Goal: Task Accomplishment & Management: Complete application form

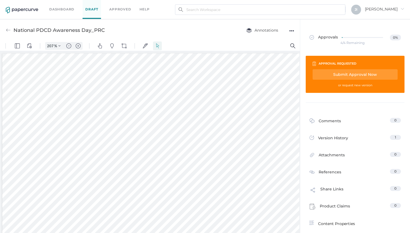
scroll to position [1, 0]
click at [68, 9] on link "Dashboard" at bounding box center [61, 9] width 25 height 6
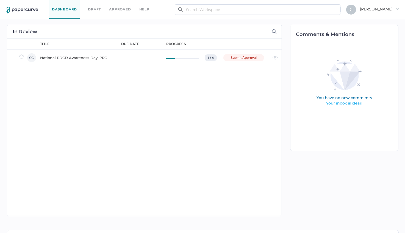
click at [87, 54] on div "National PDCD Awareness Day_PRC" at bounding box center [77, 57] width 75 height 7
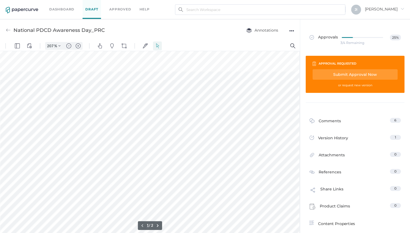
scroll to position [78, 16]
click at [179, 139] on div at bounding box center [159, 199] width 347 height 449
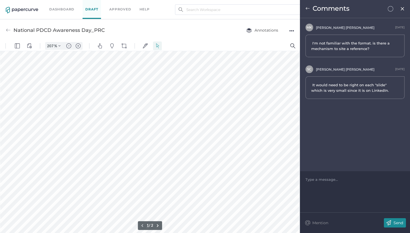
scroll to position [207, 16]
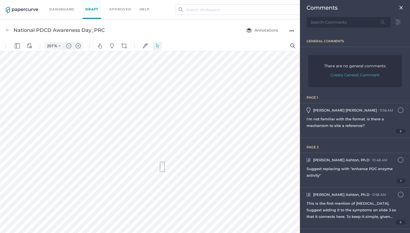
drag, startPoint x: 160, startPoint y: 172, endPoint x: 164, endPoint y: 162, distance: 10.7
click at [164, 162] on div at bounding box center [159, 70] width 347 height 449
click at [396, 10] on div "Comments" at bounding box center [354, 7] width 97 height 7
drag, startPoint x: 397, startPoint y: 7, endPoint x: 382, endPoint y: 65, distance: 59.6
click at [399, 7] on img at bounding box center [401, 7] width 4 height 4
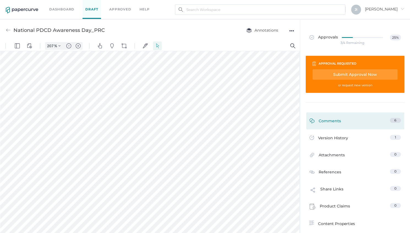
click at [337, 120] on div "Comments" at bounding box center [324, 122] width 31 height 9
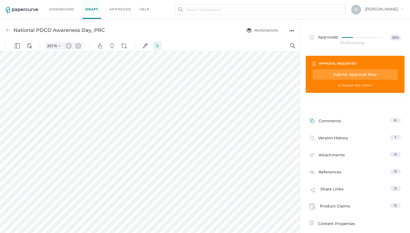
scroll to position [2, 0]
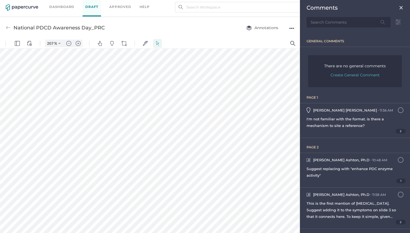
click at [397, 23] on img at bounding box center [398, 22] width 10 height 11
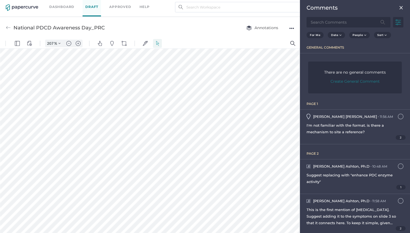
click at [362, 80] on span "Create General Comment" at bounding box center [354, 82] width 49 height 8
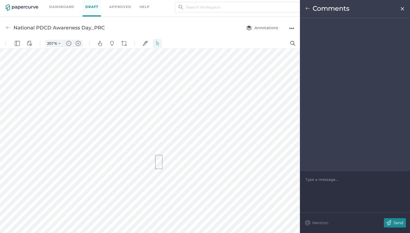
drag, startPoint x: 162, startPoint y: 169, endPoint x: 155, endPoint y: 155, distance: 15.5
click at [403, 8] on img at bounding box center [402, 9] width 5 height 4
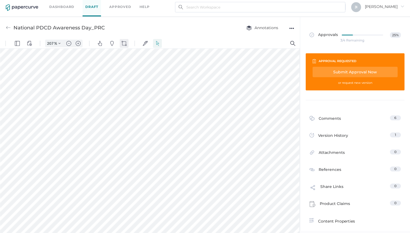
click at [126, 42] on img "Shapes" at bounding box center [124, 43] width 5 height 5
drag, startPoint x: 166, startPoint y: 182, endPoint x: 156, endPoint y: 172, distance: 14.0
click at [156, 172] on div at bounding box center [159, 79] width 347 height 449
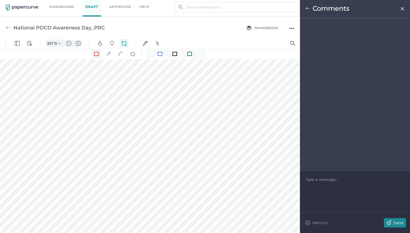
click at [349, 175] on div "Type a message..." at bounding box center [354, 179] width 99 height 16
click at [349, 178] on div at bounding box center [354, 179] width 99 height 5
click at [393, 221] on img at bounding box center [389, 222] width 10 height 9
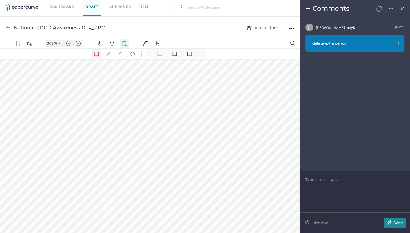
click at [306, 7] on img at bounding box center [307, 8] width 4 height 4
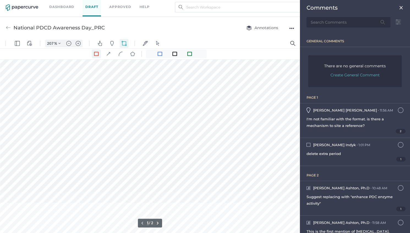
scroll to position [258, 16]
type input "2"
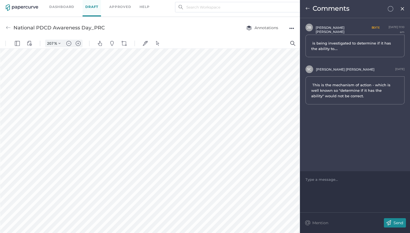
click at [340, 47] on span "is being investigated to determine if it has the ability to...." at bounding box center [352, 45] width 83 height 11
drag, startPoint x: 340, startPoint y: 48, endPoint x: 308, endPoint y: 43, distance: 32.3
click at [308, 43] on div "is being investigated to determine if it has the ability to...." at bounding box center [354, 46] width 99 height 23
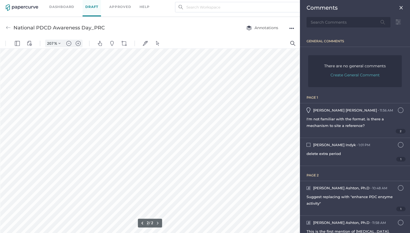
drag, startPoint x: 50, startPoint y: 134, endPoint x: 70, endPoint y: 145, distance: 22.9
click at [70, 145] on div at bounding box center [159, 109] width 347 height 449
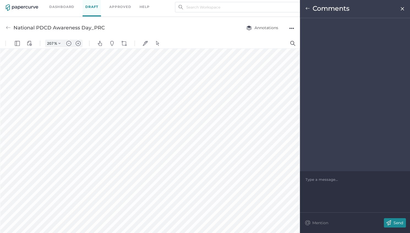
click at [315, 186] on div "Type a message..." at bounding box center [354, 179] width 99 height 16
click at [316, 180] on div at bounding box center [354, 179] width 99 height 5
click at [388, 222] on img at bounding box center [389, 222] width 10 height 9
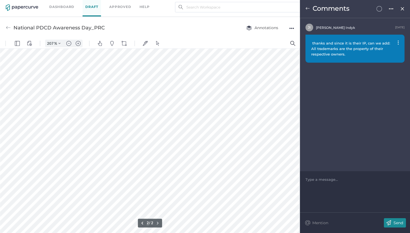
scroll to position [726, 16]
click at [309, 9] on img at bounding box center [307, 8] width 4 height 4
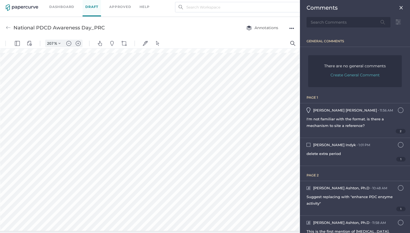
click at [399, 8] on img at bounding box center [401, 7] width 4 height 4
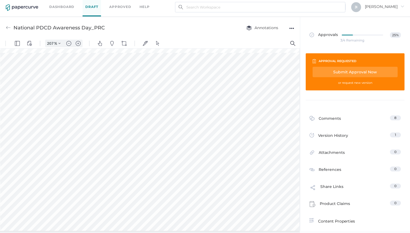
click at [351, 72] on div "Submit Approval Now" at bounding box center [354, 72] width 85 height 10
type input "jindyk@lifesciencelegal.com"
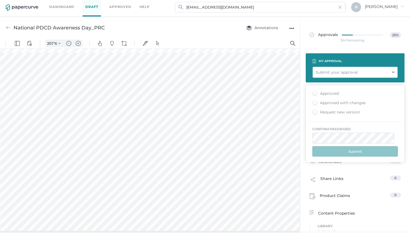
click at [315, 103] on div "Approved with changes" at bounding box center [338, 102] width 53 height 5
click at [313, 101] on input "Approved with changes" at bounding box center [313, 101] width 0 height 0
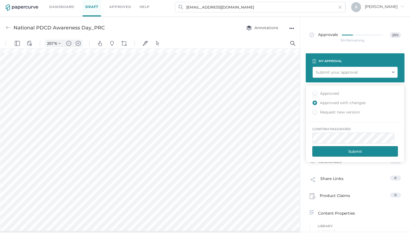
click at [361, 150] on button "Submit" at bounding box center [355, 151] width 86 height 10
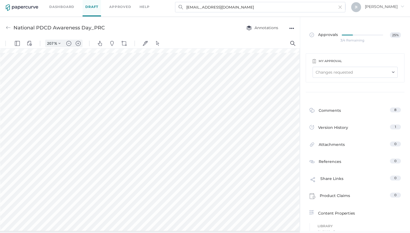
click at [331, 73] on div "Changes requested" at bounding box center [333, 72] width 37 height 6
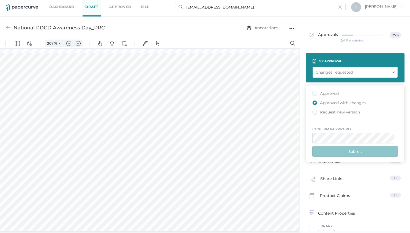
click at [331, 100] on div "Approved Approved with changes Request new version" at bounding box center [355, 103] width 94 height 25
